Goal: Go to known website: Access a specific website the user already knows

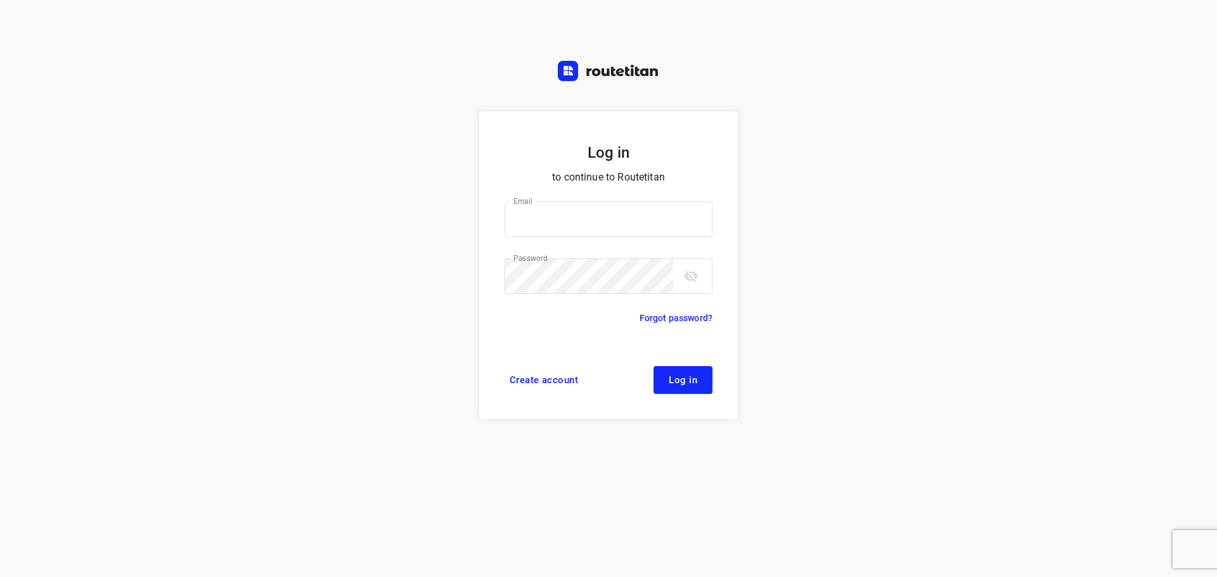
type input "[EMAIL_ADDRESS][DOMAIN_NAME]"
click at [658, 382] on button "Log in" at bounding box center [682, 380] width 59 height 28
